Goal: Find specific page/section: Find specific page/section

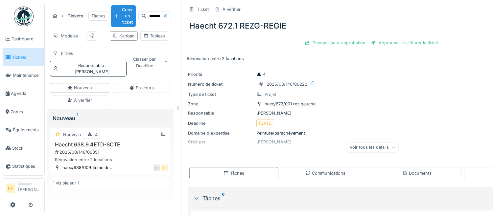
scroll to position [188, 0]
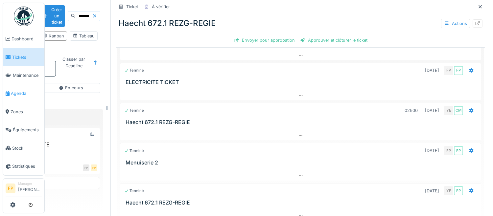
click at [20, 92] on span "Agenda" at bounding box center [26, 93] width 31 height 6
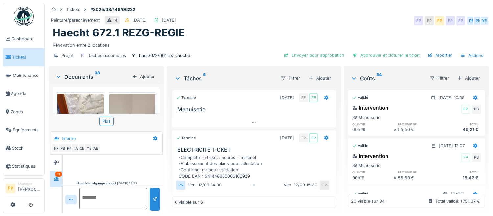
scroll to position [43, 0]
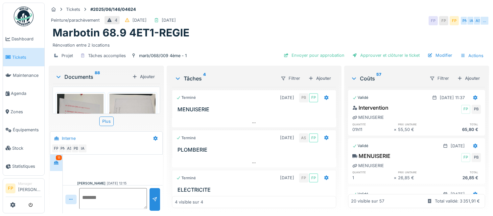
scroll to position [54, 0]
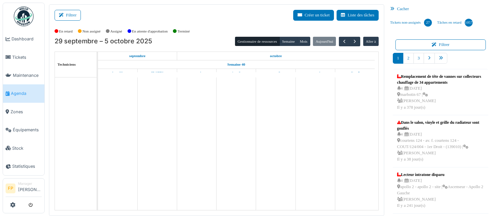
click at [75, 8] on div "Filtrer Créer un ticket Liste des tâches Afficher les tâches non assignées *** …" at bounding box center [216, 110] width 335 height 212
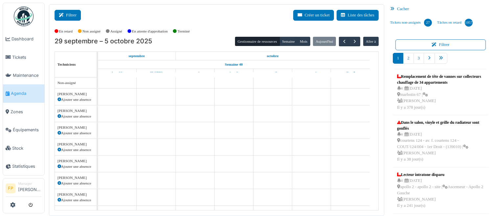
click at [71, 15] on button "Filtrer" at bounding box center [68, 15] width 26 height 11
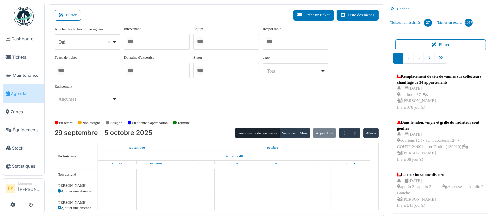
click at [92, 42] on div "Oui Remove item" at bounding box center [85, 42] width 54 height 7
select select "**"
click at [160, 44] on div at bounding box center [157, 41] width 66 height 15
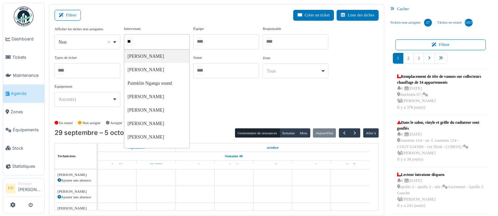
type input "***"
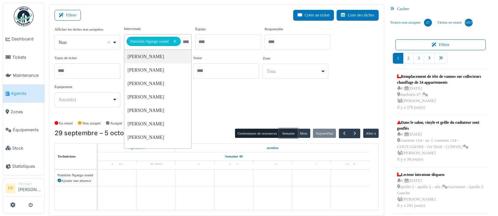
click at [286, 132] on button "Semaine" at bounding box center [288, 133] width 18 height 9
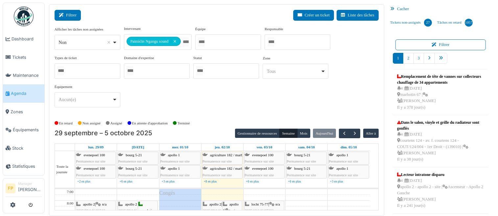
click at [73, 14] on button "Filtrer" at bounding box center [68, 15] width 26 height 11
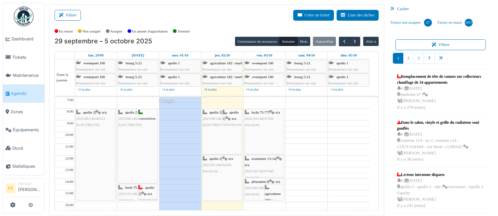
click at [214, 117] on span "2025/08/146/06512" at bounding box center [217, 119] width 29 height 4
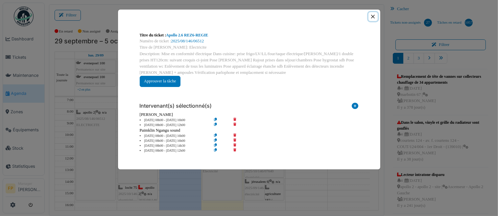
click at [372, 15] on button "Close" at bounding box center [372, 16] width 9 height 9
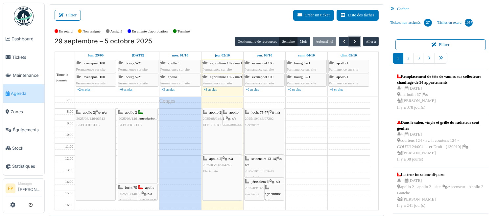
click at [352, 40] on span "button" at bounding box center [355, 42] width 6 height 6
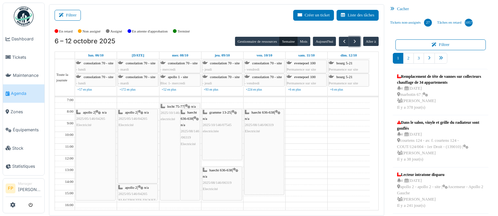
click at [92, 117] on span "2025/05/146/04265" at bounding box center [90, 119] width 29 height 4
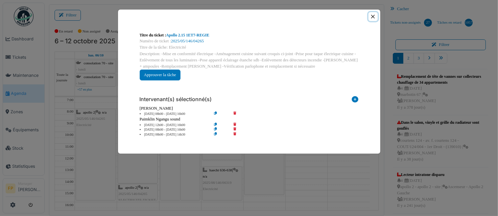
click at [372, 16] on button "Close" at bounding box center [372, 16] width 9 height 9
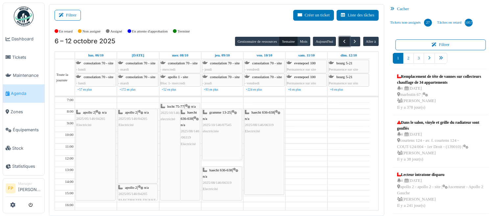
click at [341, 41] on span "button" at bounding box center [344, 42] width 6 height 6
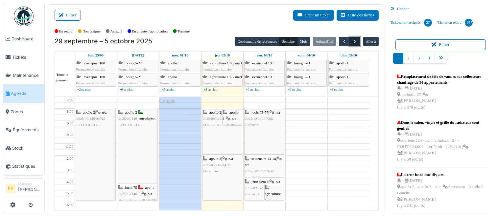
click at [353, 40] on span "button" at bounding box center [355, 42] width 6 height 6
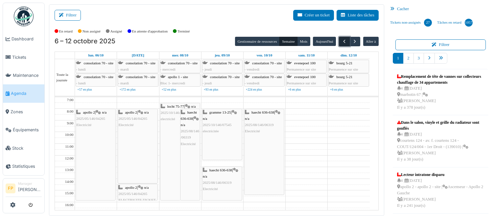
click at [341, 41] on span "button" at bounding box center [344, 42] width 6 height 6
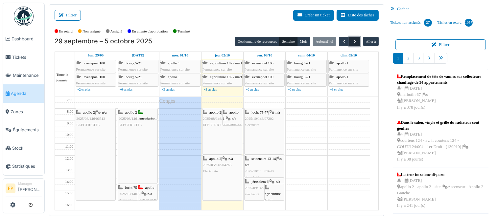
click at [352, 41] on span "button" at bounding box center [355, 42] width 6 height 6
